Goal: Information Seeking & Learning: Learn about a topic

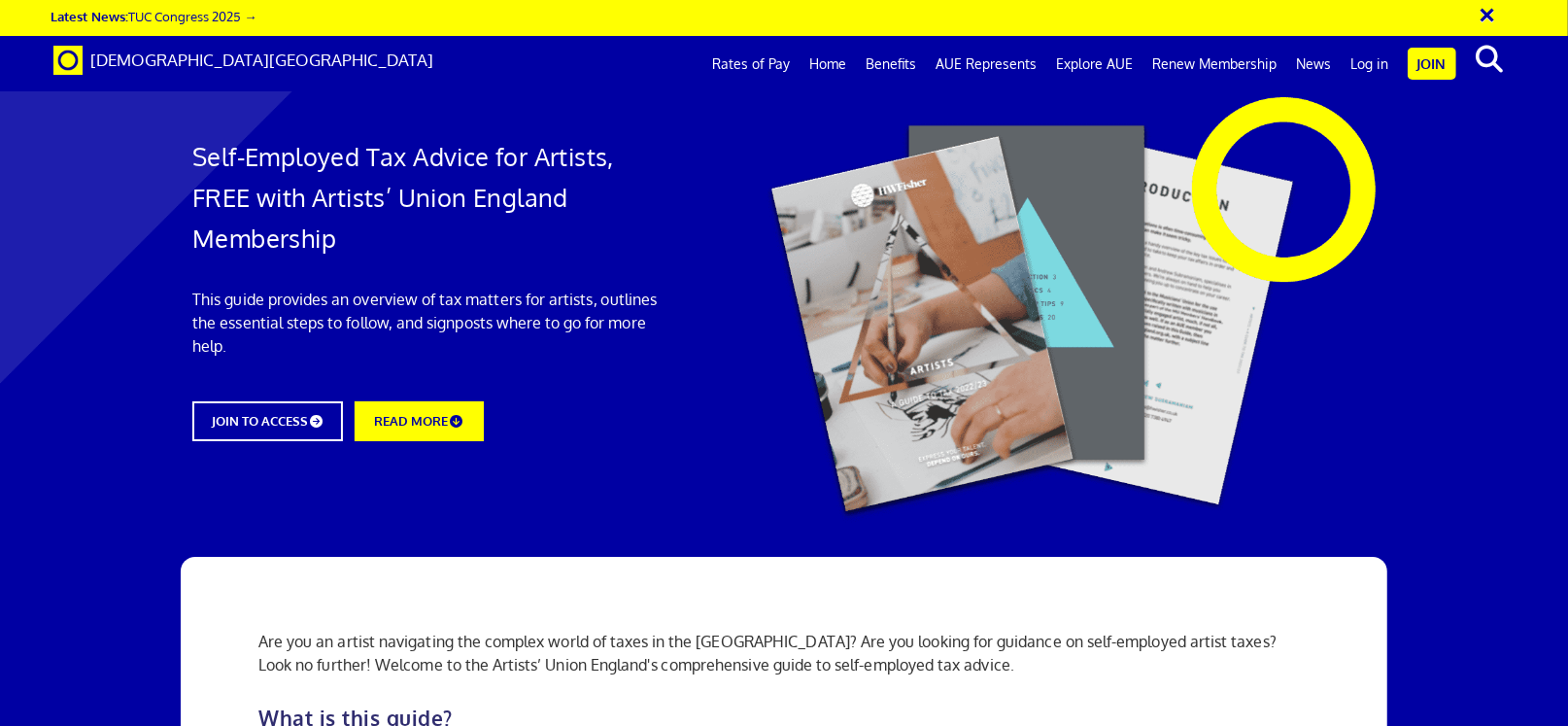
scroll to position [2169, 0]
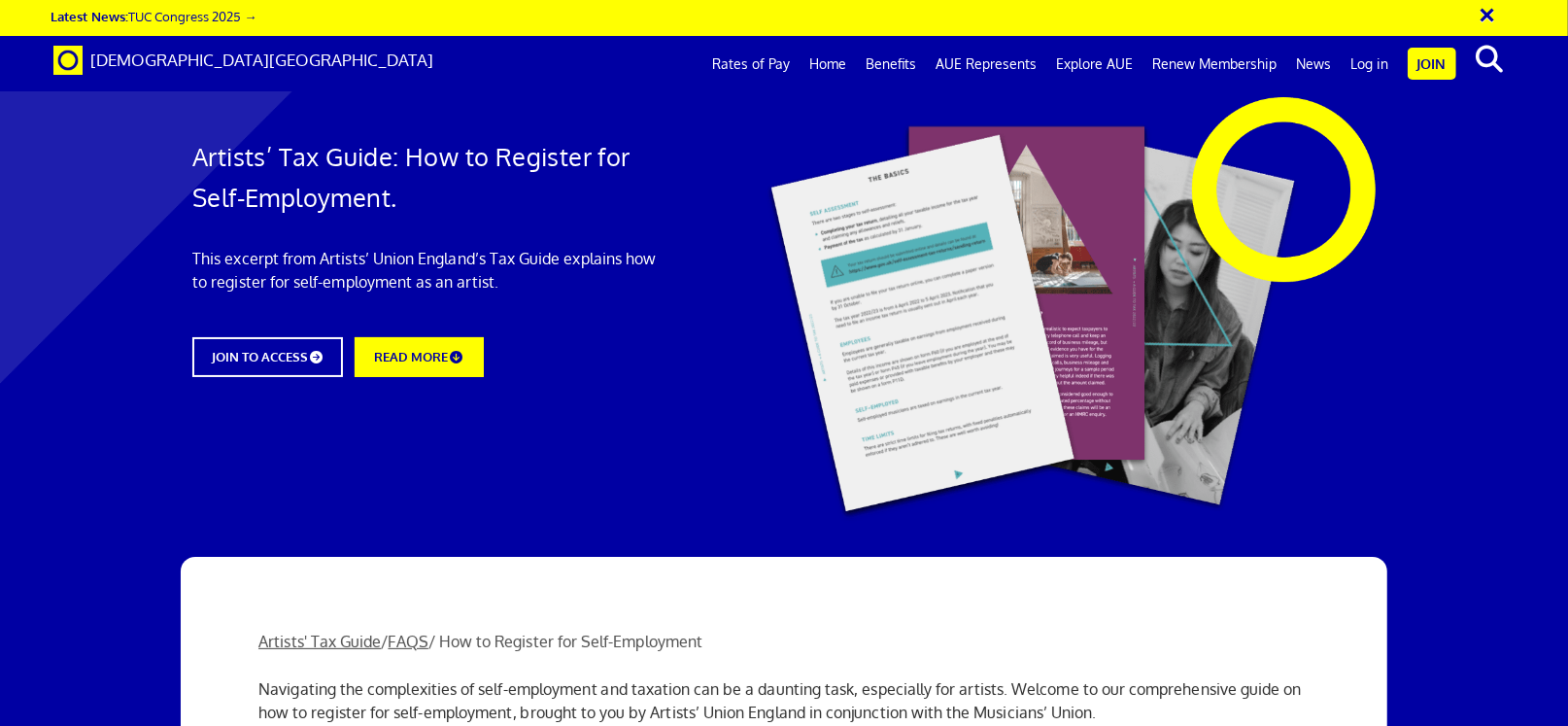
scroll to position [1161, 0]
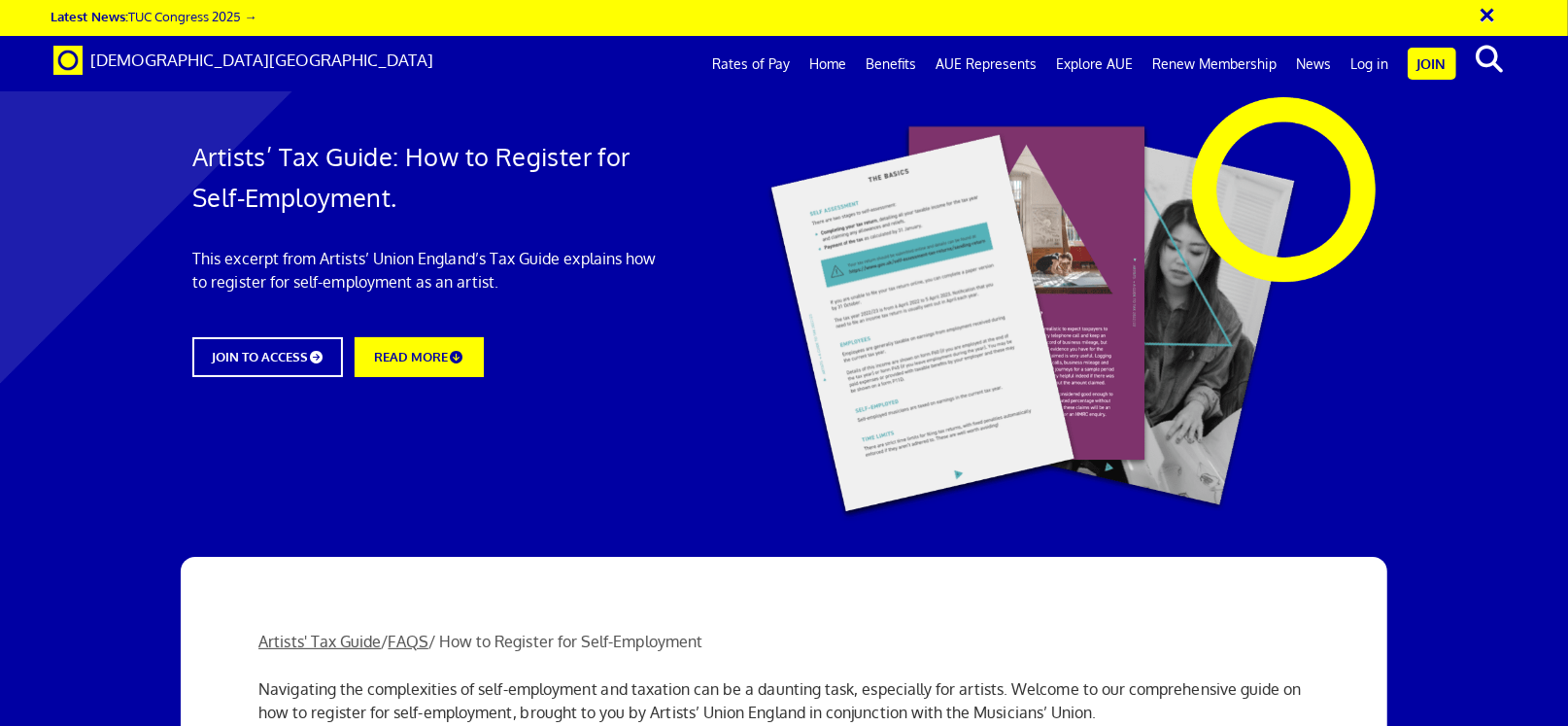
scroll to position [2001, 0]
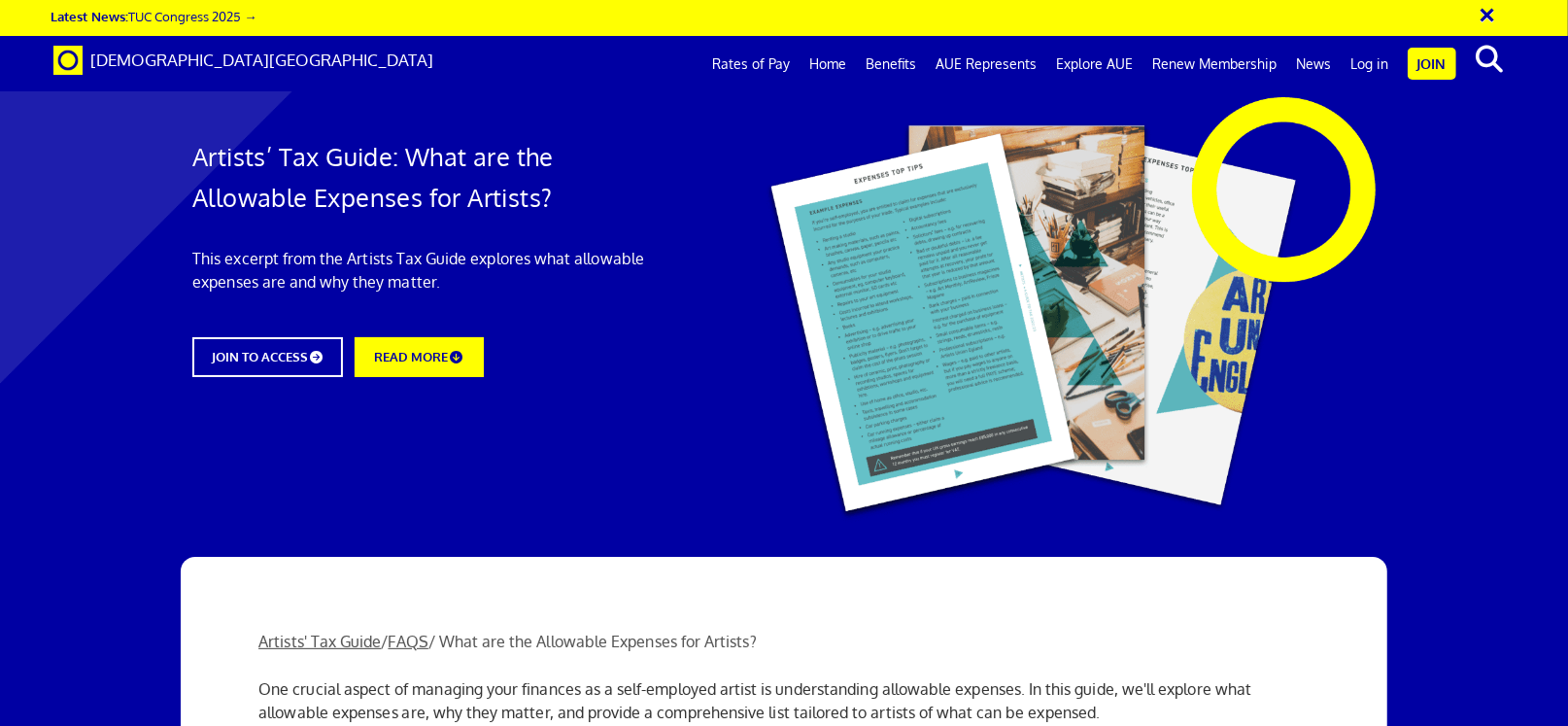
scroll to position [724, 0]
